Goal: Task Accomplishment & Management: Manage account settings

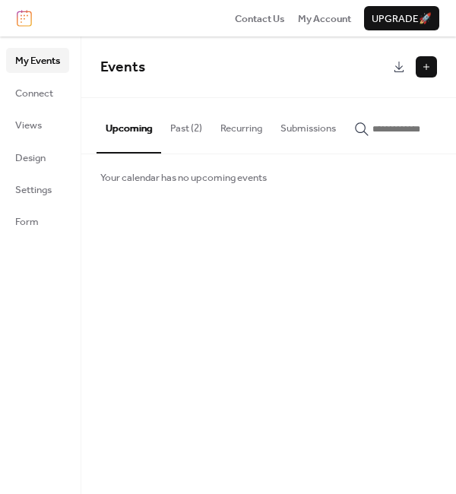
click at [194, 124] on button "Past (2)" at bounding box center [186, 124] width 50 height 53
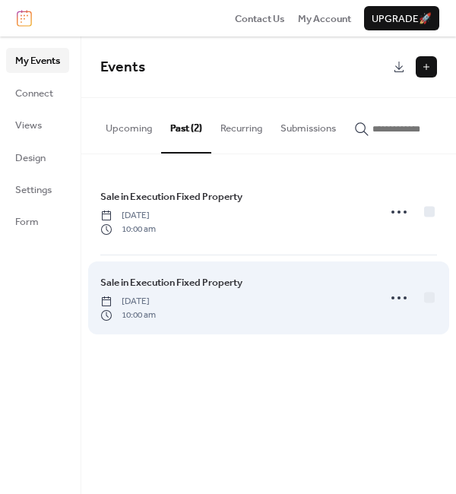
click at [156, 303] on span "[DATE]" at bounding box center [128, 302] width 56 height 14
click at [392, 300] on icon at bounding box center [399, 298] width 24 height 24
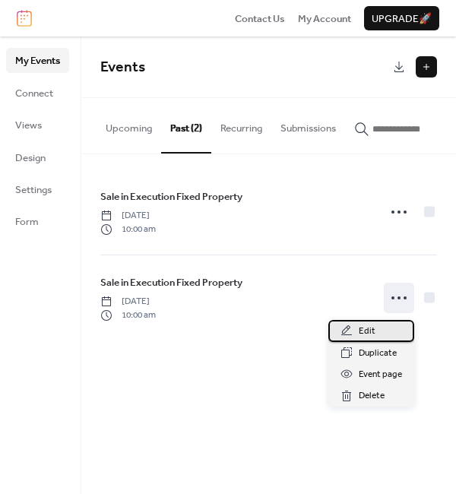
click at [366, 329] on span "Edit" at bounding box center [367, 331] width 17 height 15
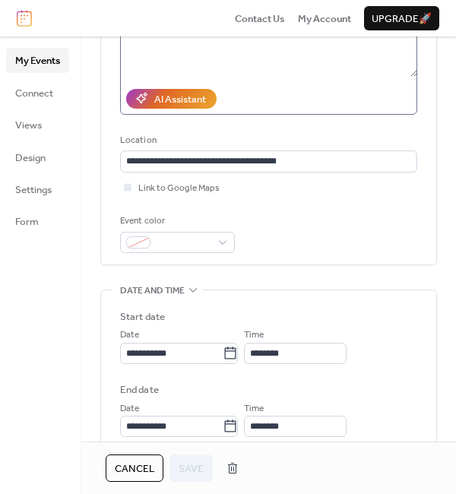
scroll to position [304, 0]
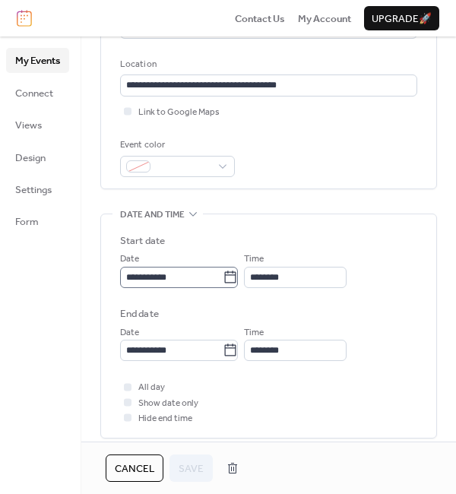
click at [236, 278] on icon at bounding box center [230, 277] width 15 height 15
click at [223, 278] on input "**********" at bounding box center [171, 277] width 103 height 21
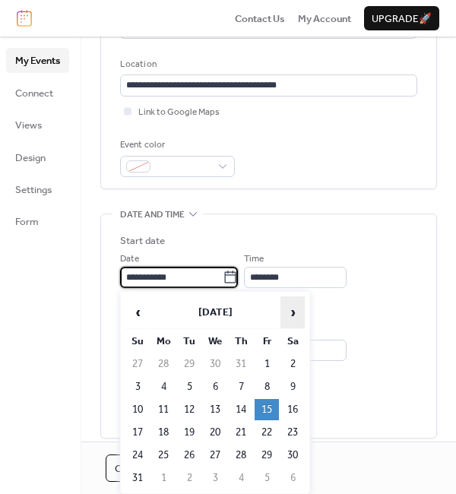
click at [297, 313] on span "›" at bounding box center [292, 312] width 23 height 30
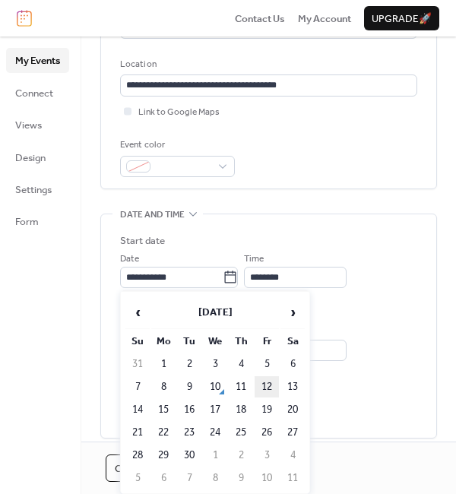
click at [268, 383] on td "12" at bounding box center [267, 386] width 24 height 21
type input "**********"
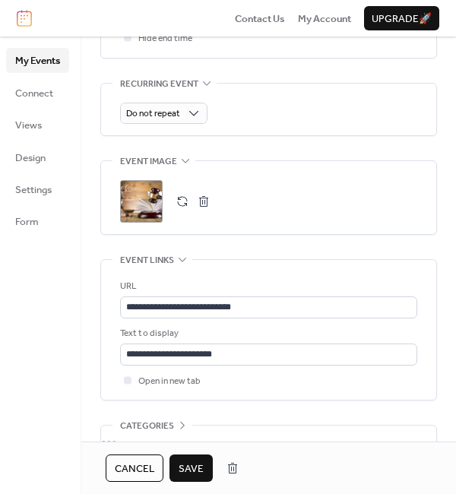
scroll to position [773, 0]
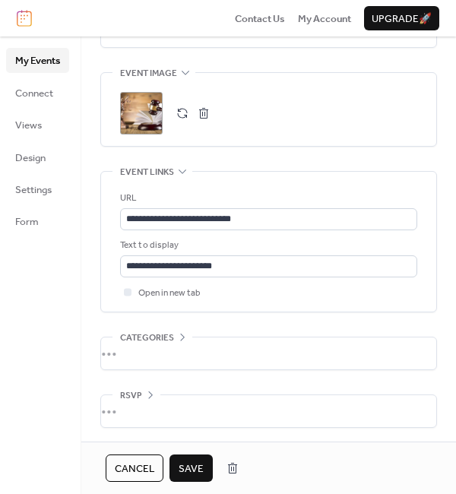
click at [194, 467] on span "Save" at bounding box center [191, 469] width 25 height 15
